Goal: Task Accomplishment & Management: Use online tool/utility

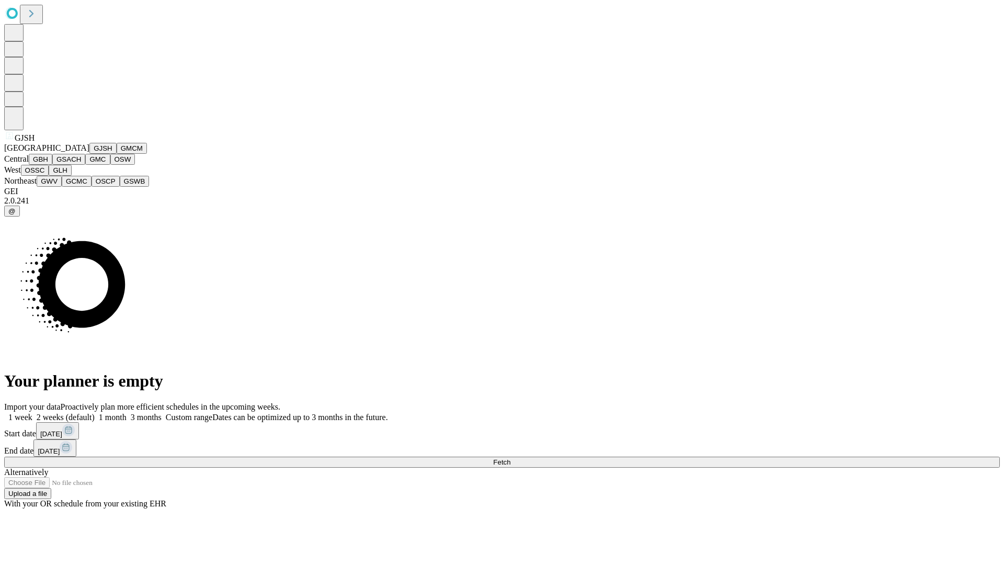
click at [89, 154] on button "GJSH" at bounding box center [102, 148] width 27 height 11
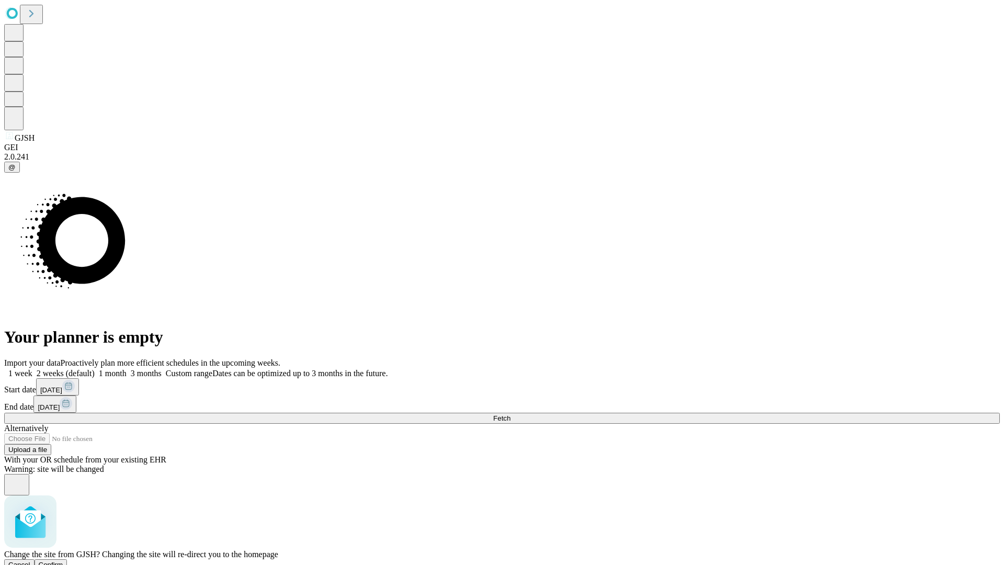
click at [63, 561] on span "Confirm" at bounding box center [51, 565] width 25 height 8
click at [32, 369] on label "1 week" at bounding box center [18, 373] width 28 height 9
click at [510, 414] on span "Fetch" at bounding box center [501, 418] width 17 height 8
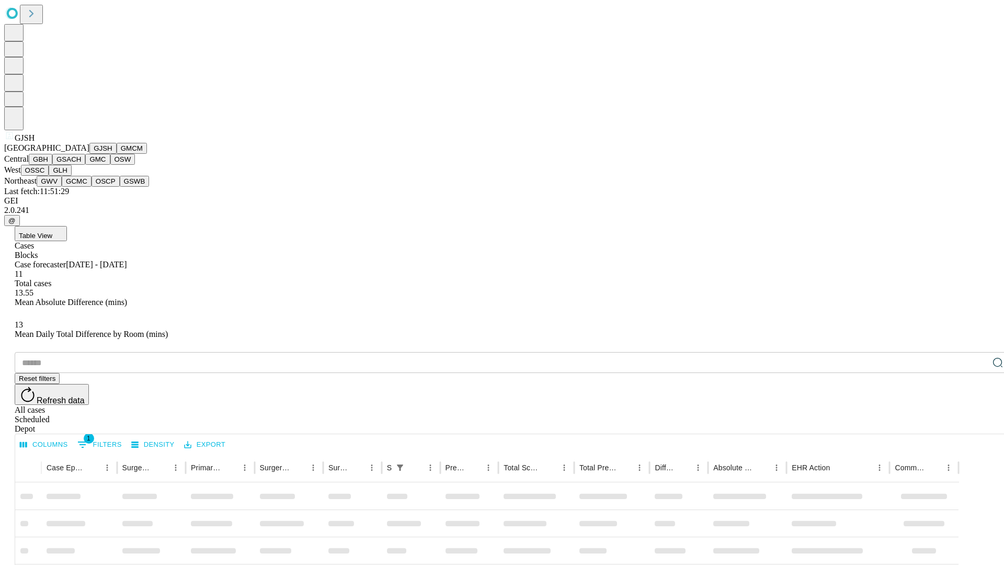
click at [117, 154] on button "GMCM" at bounding box center [132, 148] width 30 height 11
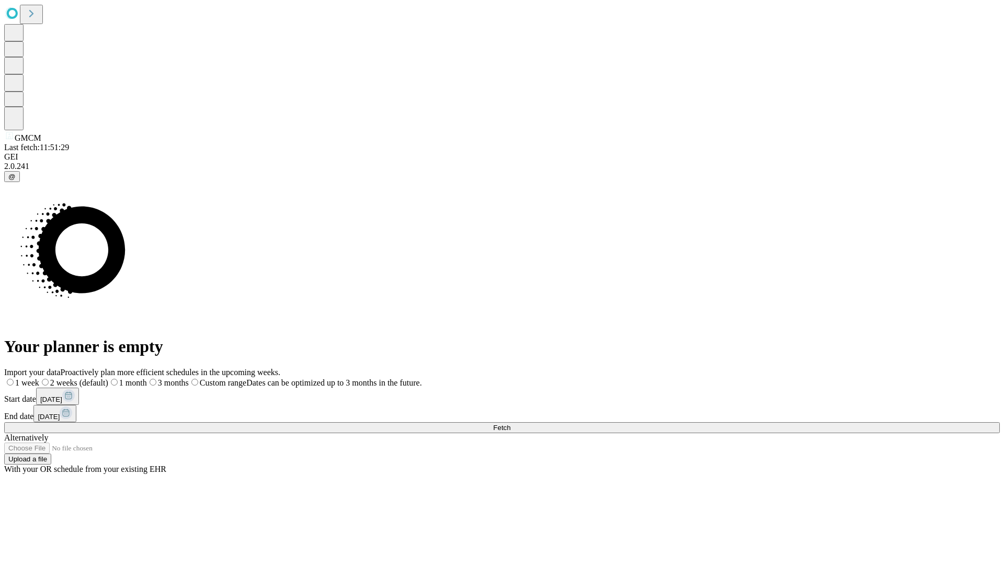
click at [39, 378] on label "1 week" at bounding box center [21, 382] width 35 height 9
click at [510, 424] on span "Fetch" at bounding box center [501, 428] width 17 height 8
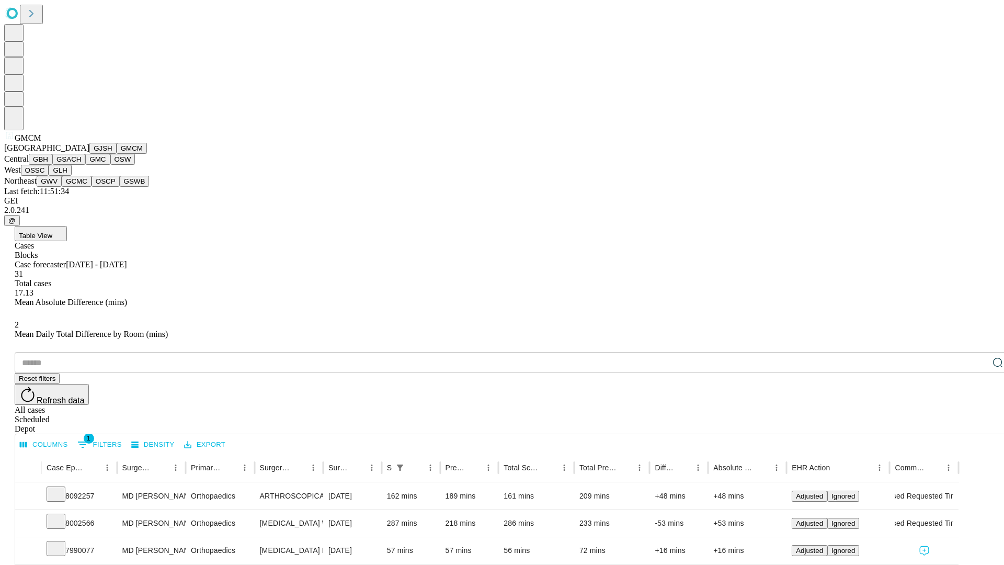
click at [52, 165] on button "GBH" at bounding box center [41, 159] width 24 height 11
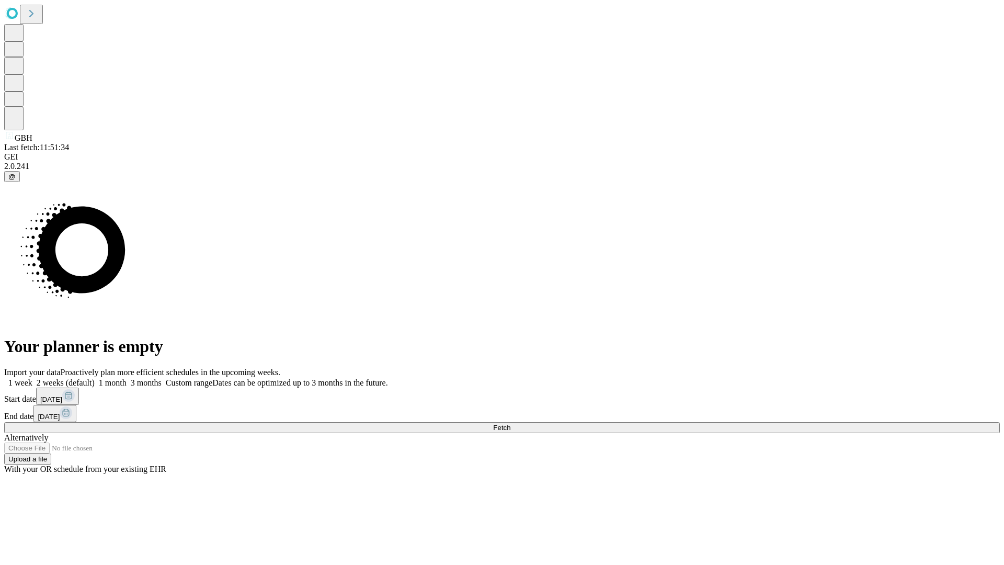
click at [32, 378] on label "1 week" at bounding box center [18, 382] width 28 height 9
click at [510, 424] on span "Fetch" at bounding box center [501, 428] width 17 height 8
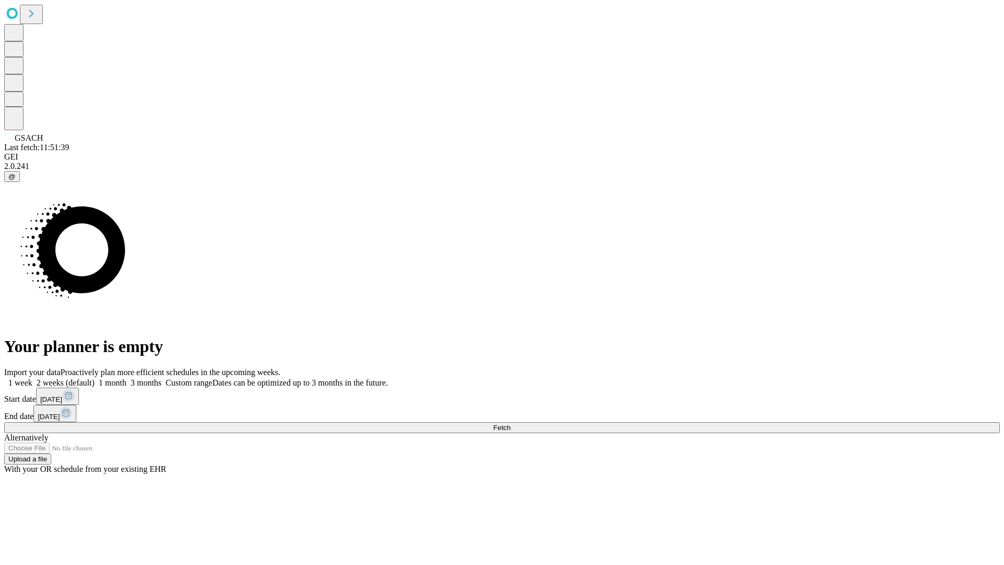
click at [32, 378] on label "1 week" at bounding box center [18, 382] width 28 height 9
click at [510, 424] on span "Fetch" at bounding box center [501, 428] width 17 height 8
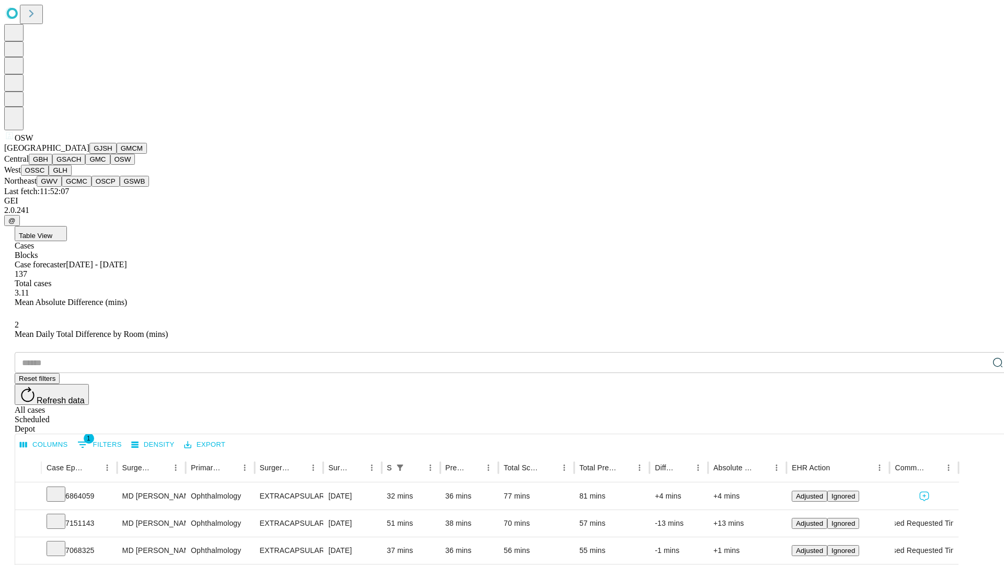
click at [49, 176] on button "OSSC" at bounding box center [35, 170] width 28 height 11
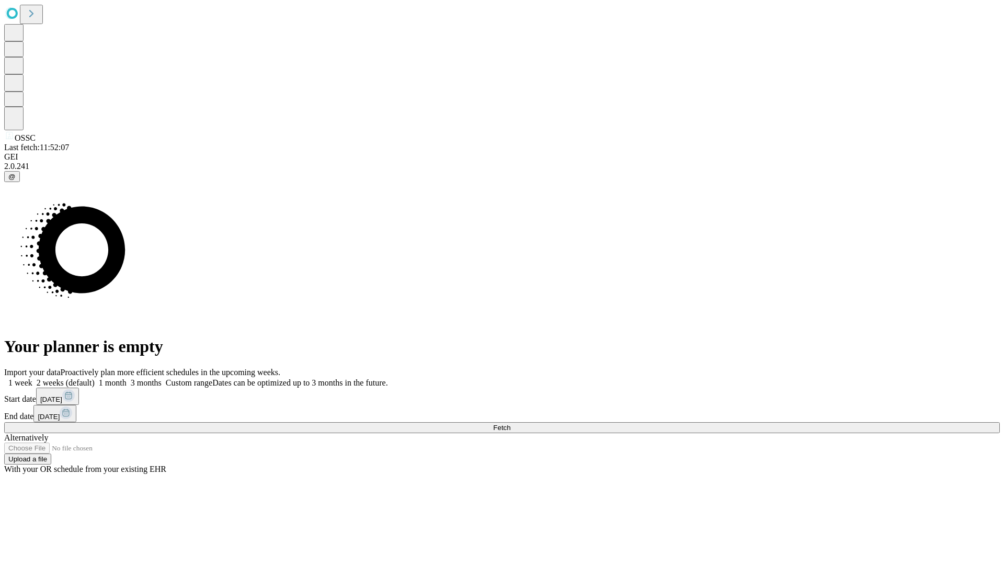
click at [510, 424] on span "Fetch" at bounding box center [501, 428] width 17 height 8
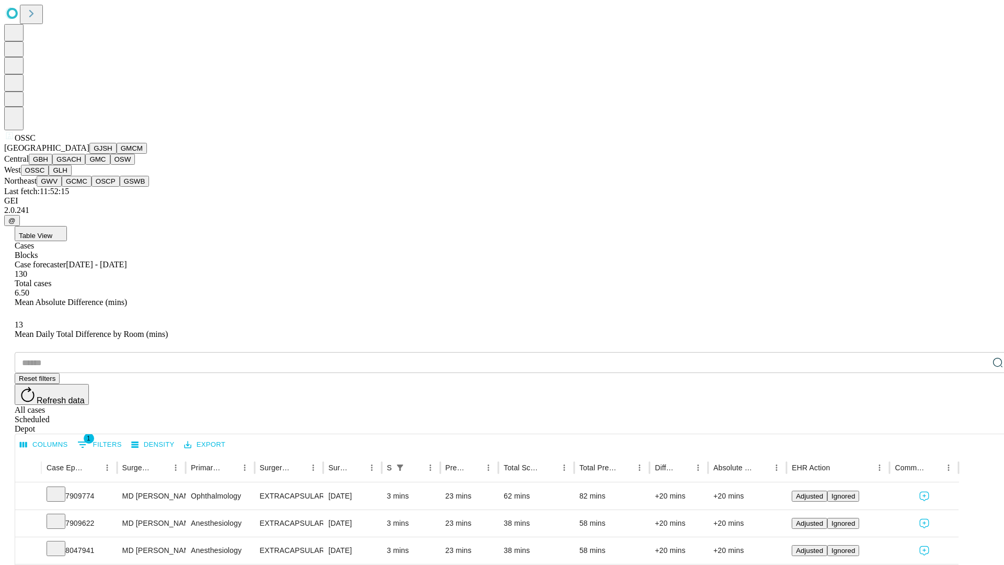
click at [71, 176] on button "GLH" at bounding box center [60, 170] width 22 height 11
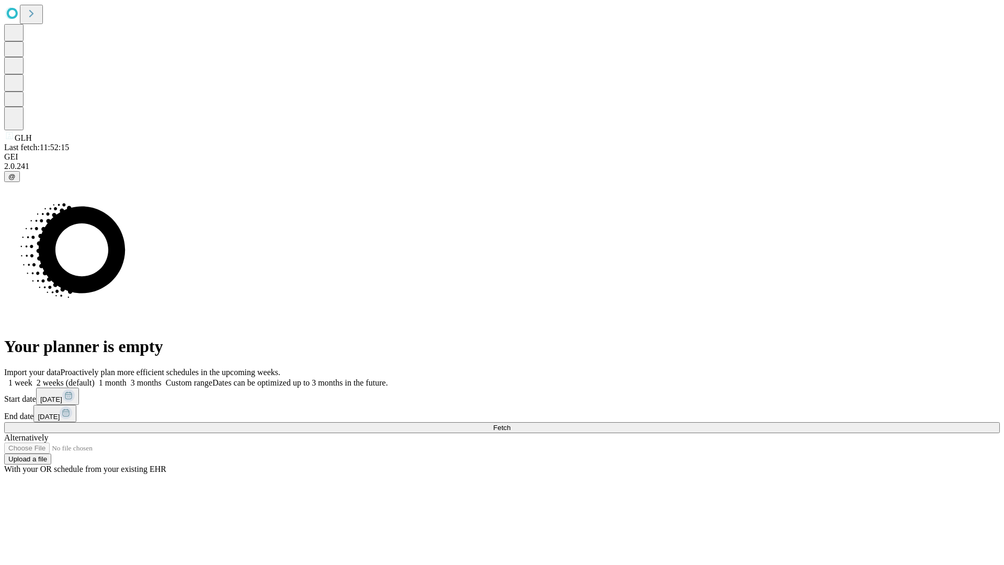
click at [32, 378] on label "1 week" at bounding box center [18, 382] width 28 height 9
click at [510, 424] on span "Fetch" at bounding box center [501, 428] width 17 height 8
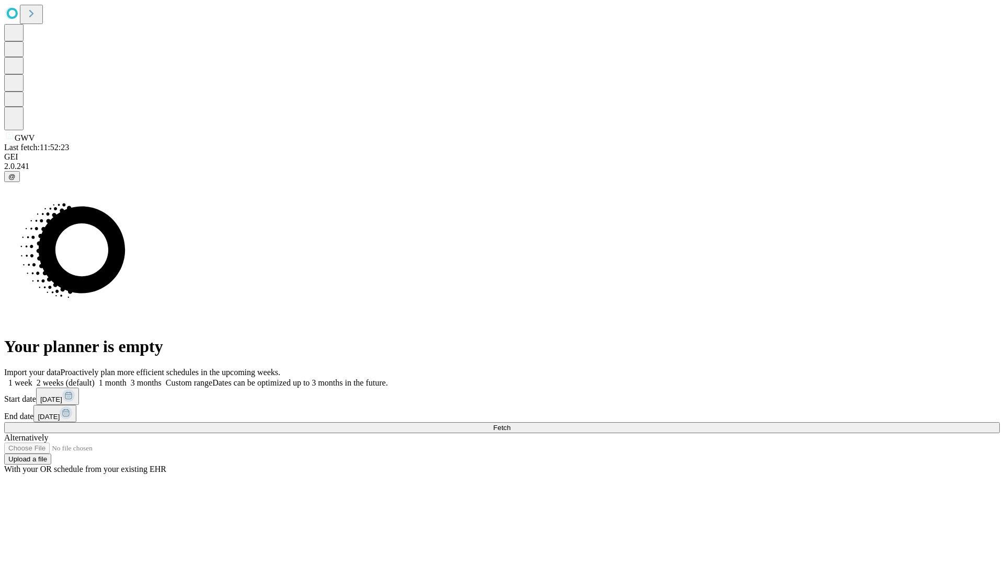
click at [32, 378] on label "1 week" at bounding box center [18, 382] width 28 height 9
click at [510, 424] on span "Fetch" at bounding box center [501, 428] width 17 height 8
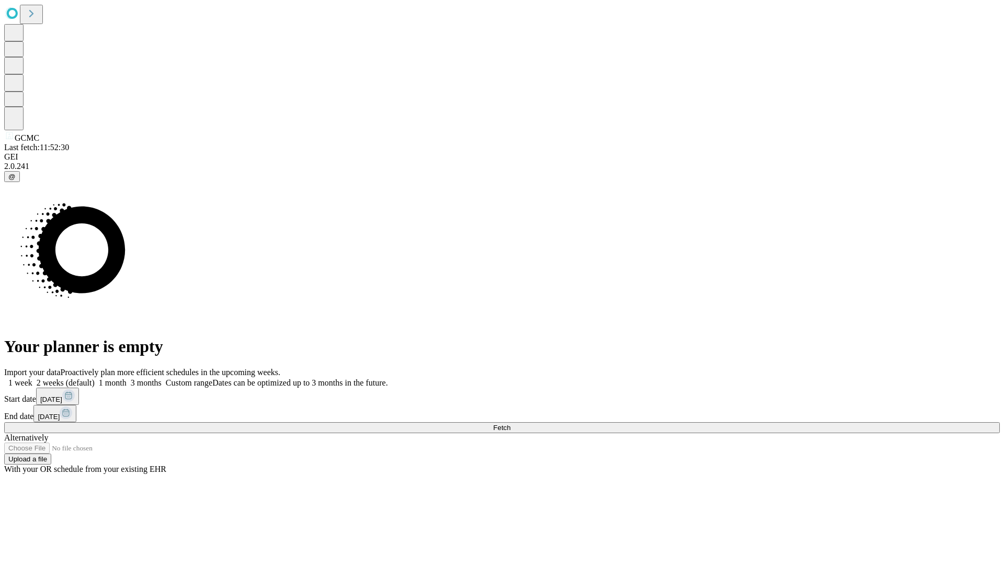
click at [32, 378] on label "1 week" at bounding box center [18, 382] width 28 height 9
click at [510, 424] on span "Fetch" at bounding box center [501, 428] width 17 height 8
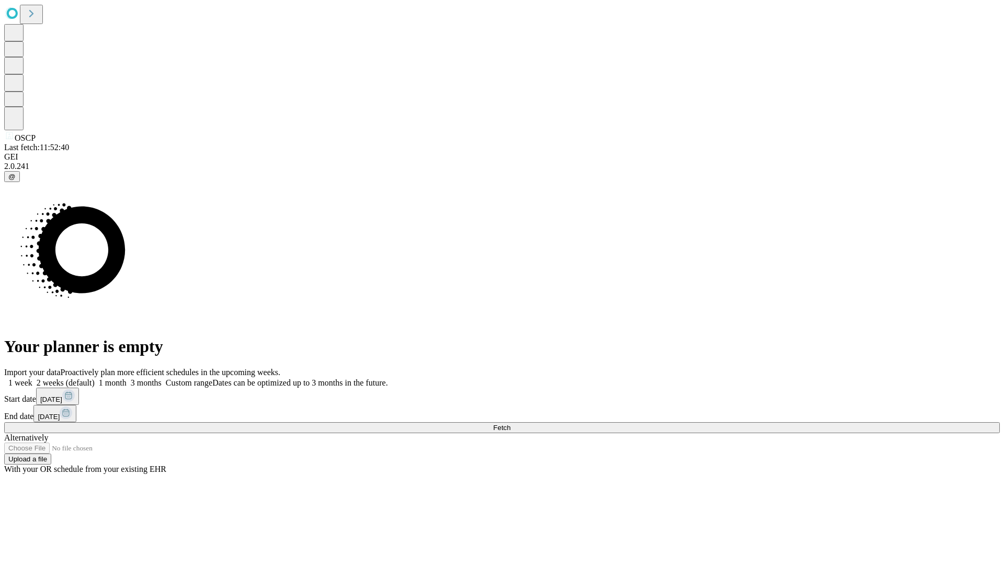
click at [510, 424] on span "Fetch" at bounding box center [501, 428] width 17 height 8
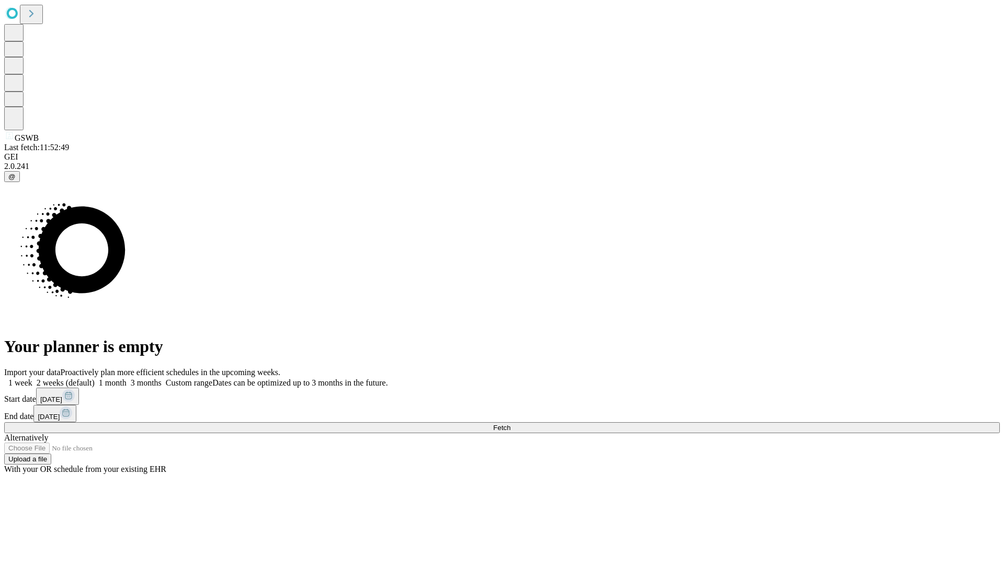
click at [32, 378] on label "1 week" at bounding box center [18, 382] width 28 height 9
click at [510, 424] on span "Fetch" at bounding box center [501, 428] width 17 height 8
